Goal: Navigation & Orientation: Go to known website

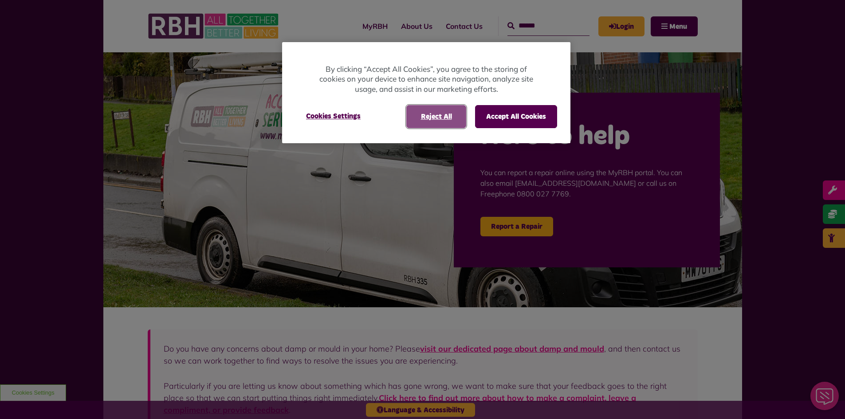
click at [429, 115] on button "Reject All" at bounding box center [437, 116] width 60 height 23
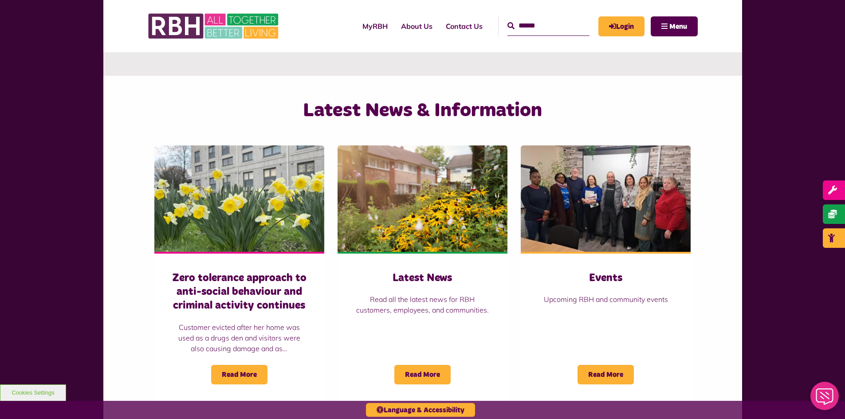
scroll to position [710, 0]
